Goal: Check status: Check status

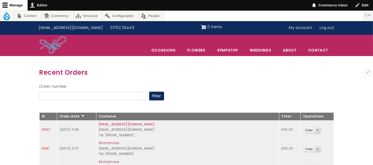
click at [47, 146] on link "3941" at bounding box center [45, 148] width 7 height 5
click at [45, 128] on link "3942" at bounding box center [46, 129] width 8 height 5
